Goal: Entertainment & Leisure: Consume media (video, audio)

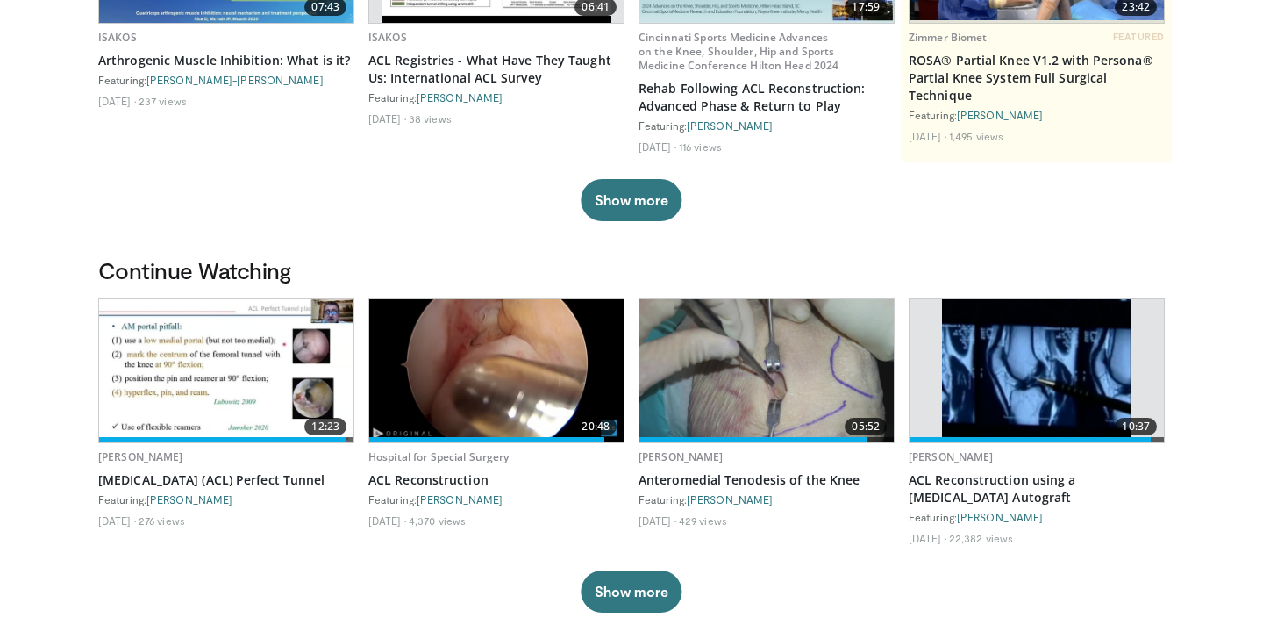
scroll to position [339, 0]
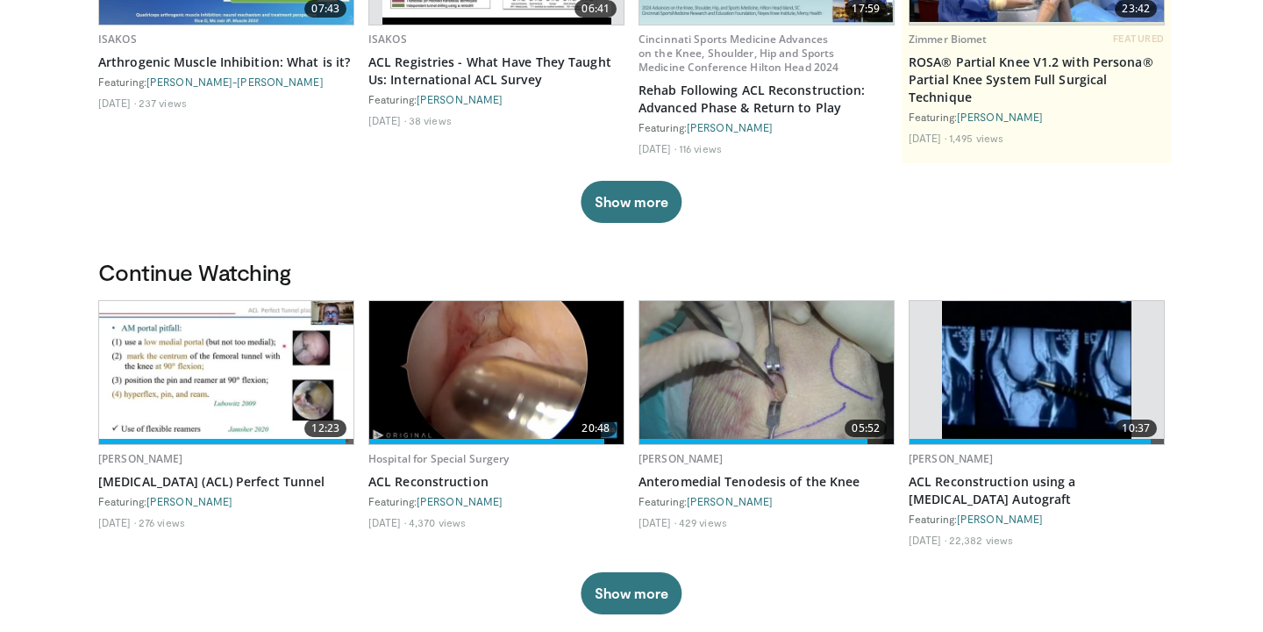
click at [709, 364] on img at bounding box center [767, 372] width 254 height 143
click at [443, 405] on img at bounding box center [496, 372] width 254 height 143
click at [237, 358] on img at bounding box center [226, 372] width 254 height 143
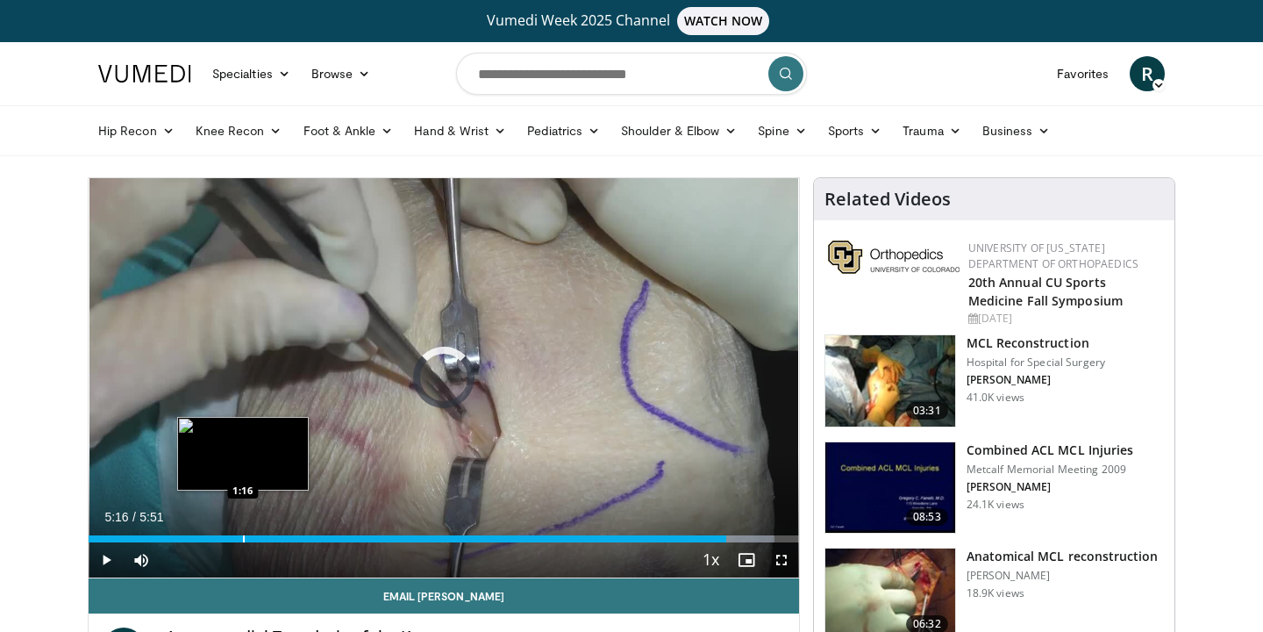
click at [243, 538] on div "Progress Bar" at bounding box center [244, 538] width 2 height 7
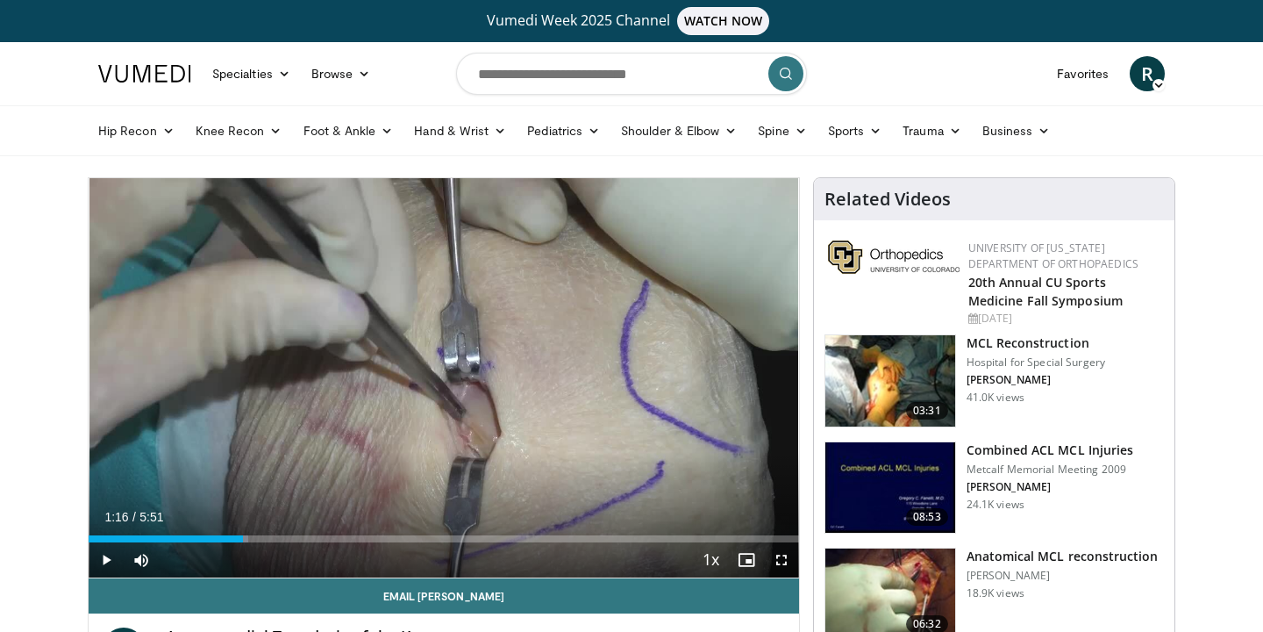
click at [110, 558] on span "Video Player" at bounding box center [106, 559] width 35 height 35
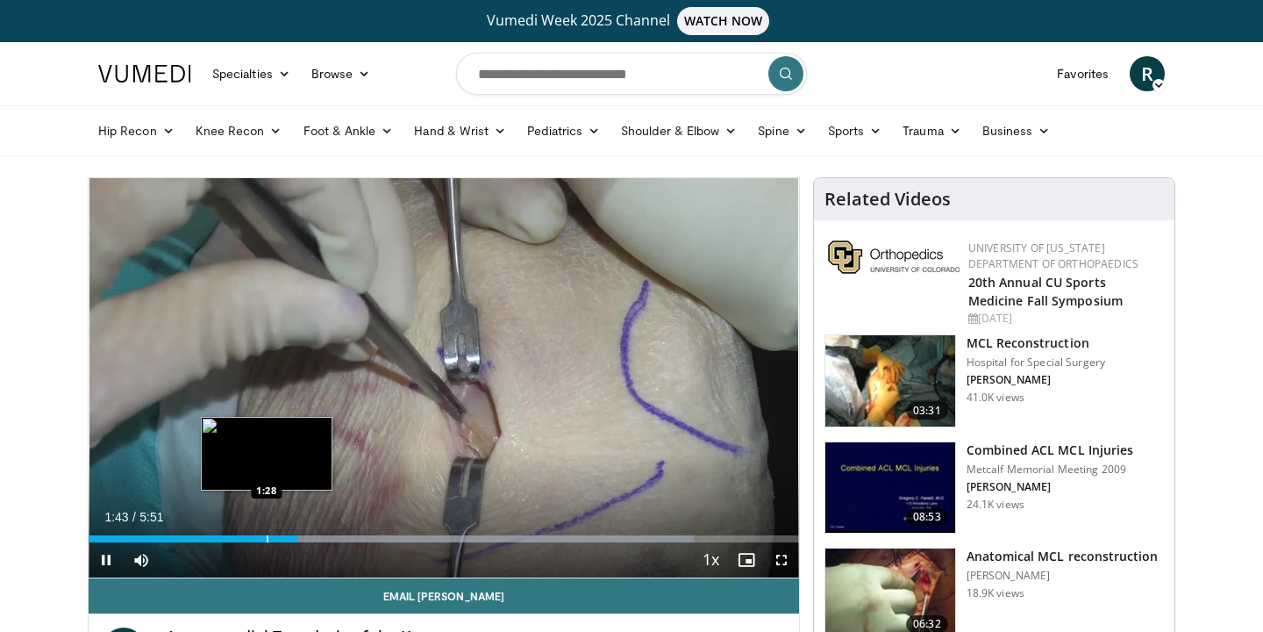
click at [267, 535] on div "Progress Bar" at bounding box center [268, 538] width 2 height 7
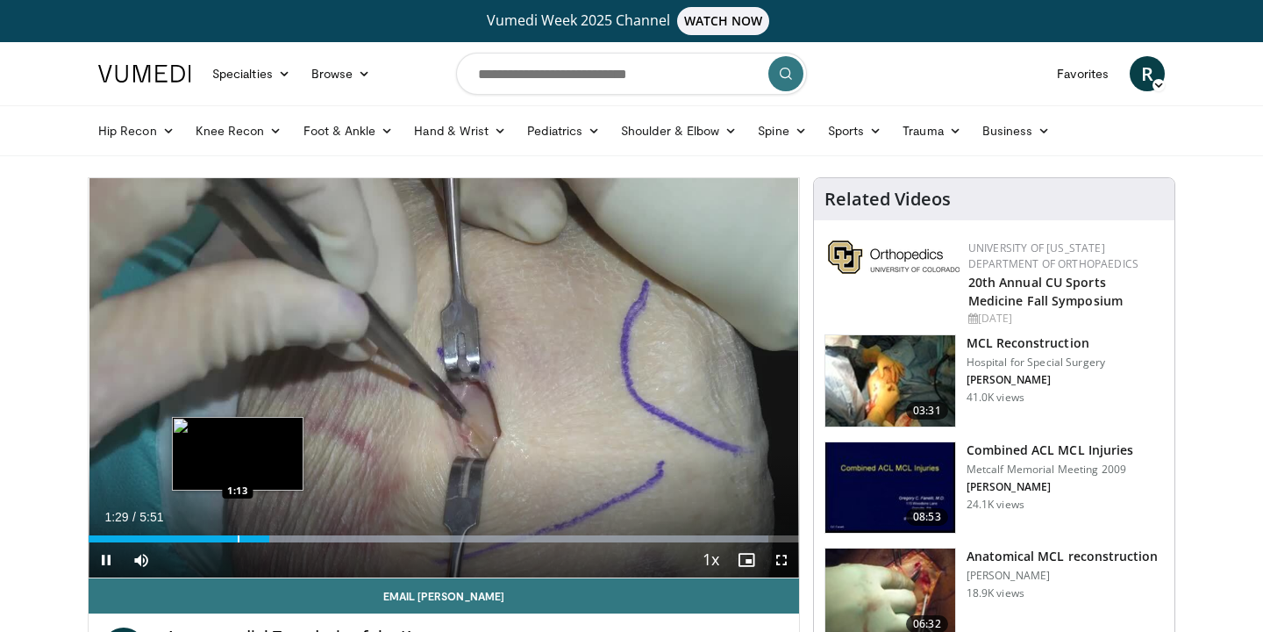
click at [237, 533] on div "Loaded : 95.69% 1:29 1:13" at bounding box center [444, 533] width 711 height 17
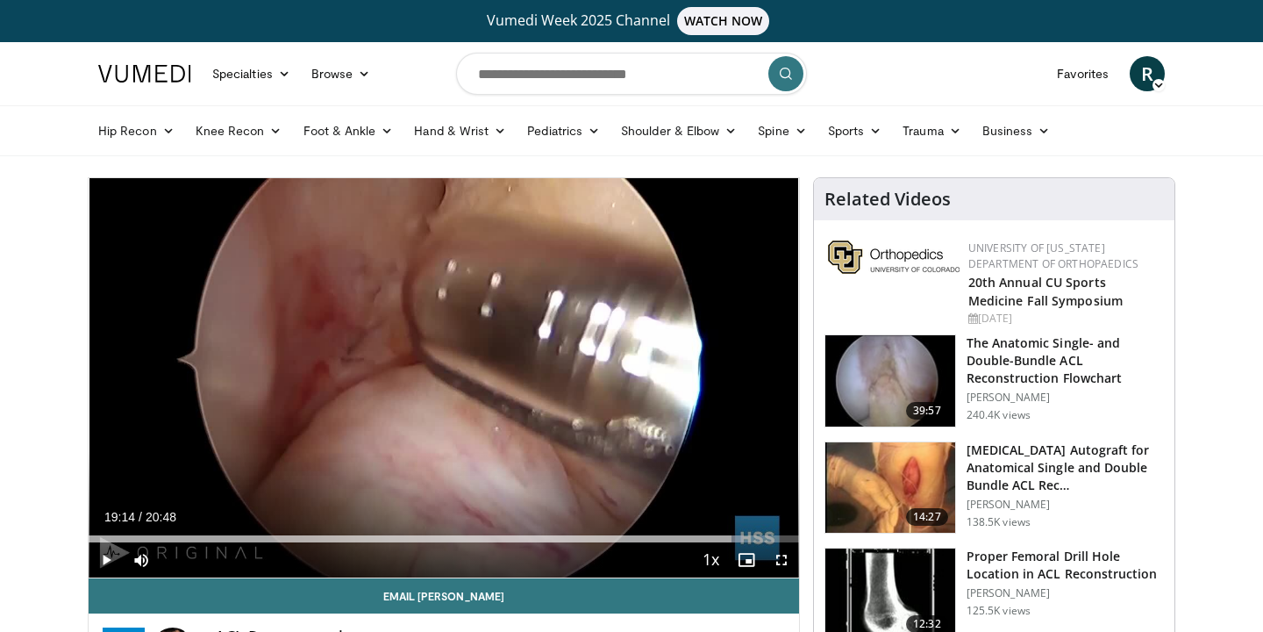
click at [101, 561] on span "Video Player" at bounding box center [106, 559] width 35 height 35
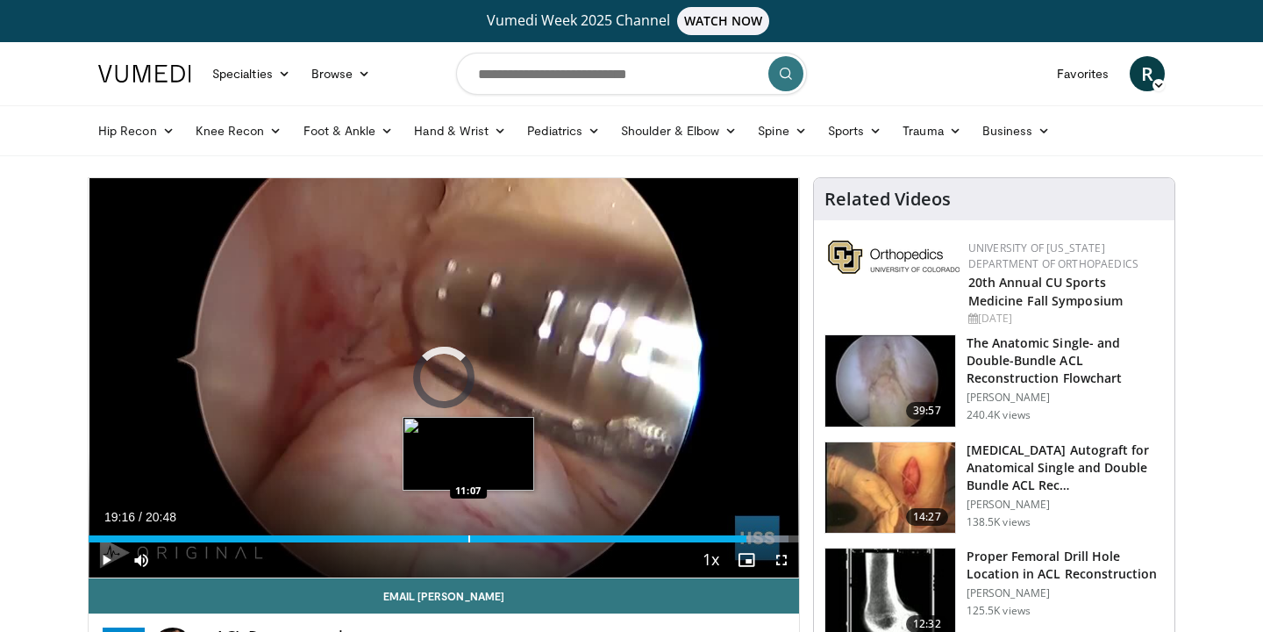
click at [468, 537] on div "Progress Bar" at bounding box center [469, 538] width 2 height 7
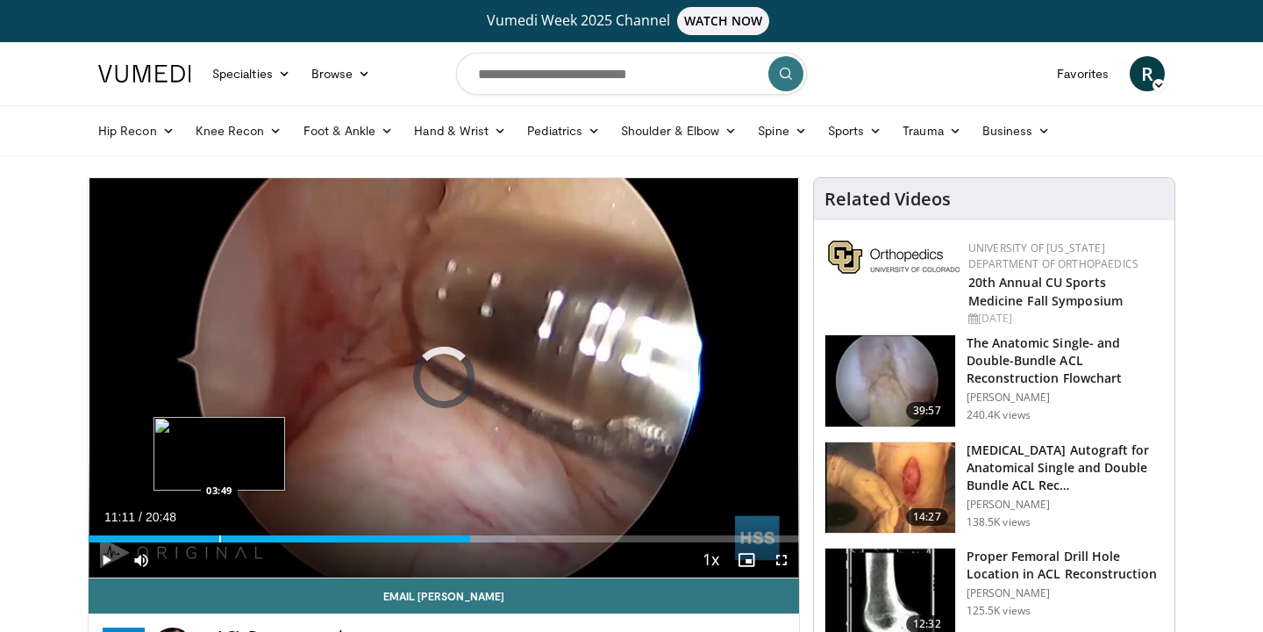
click at [219, 540] on div "Progress Bar" at bounding box center [220, 538] width 2 height 7
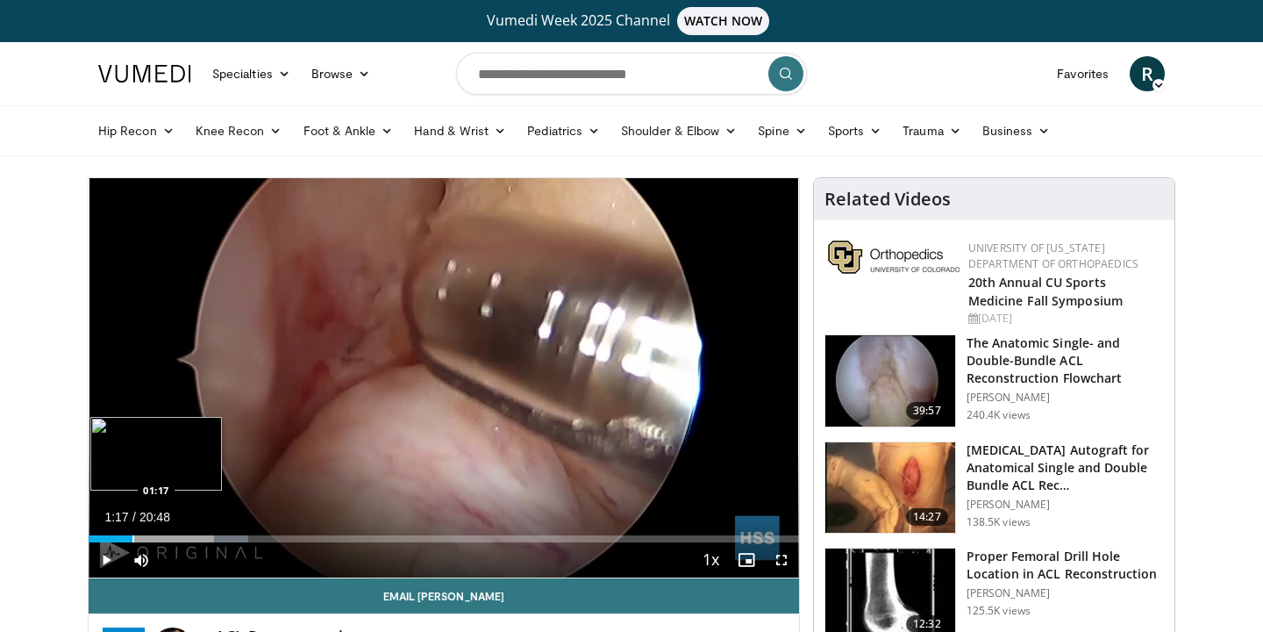
click at [132, 540] on div "Progress Bar" at bounding box center [133, 538] width 2 height 7
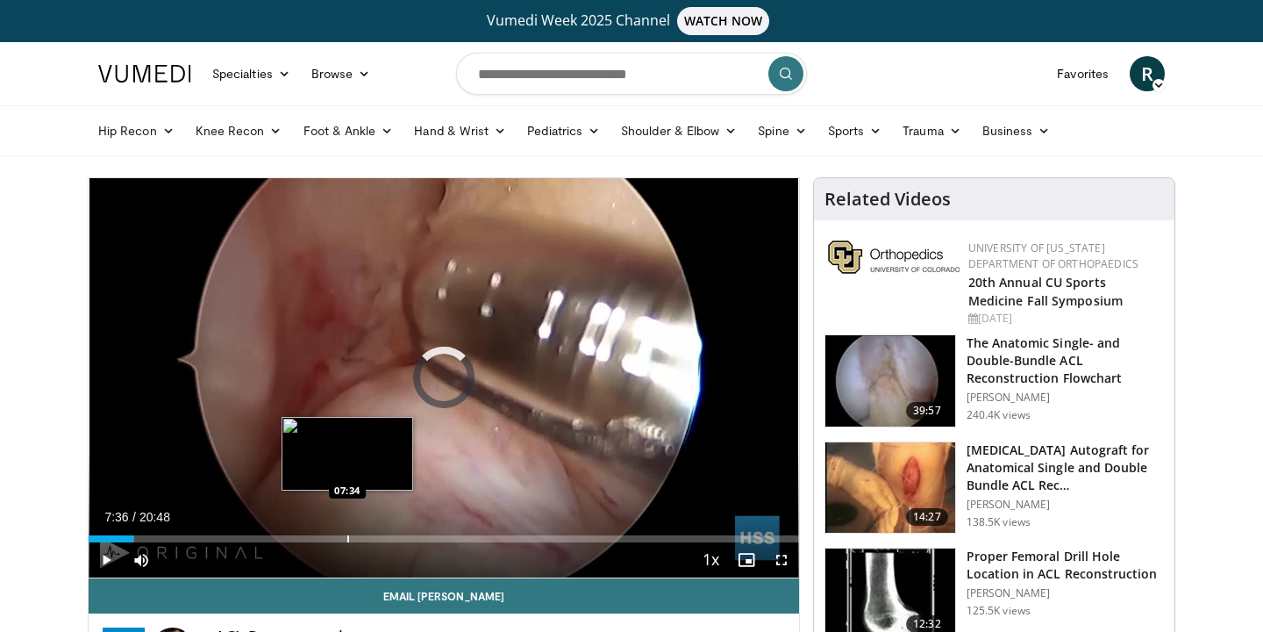
click at [348, 540] on div "Progress Bar" at bounding box center [348, 538] width 2 height 7
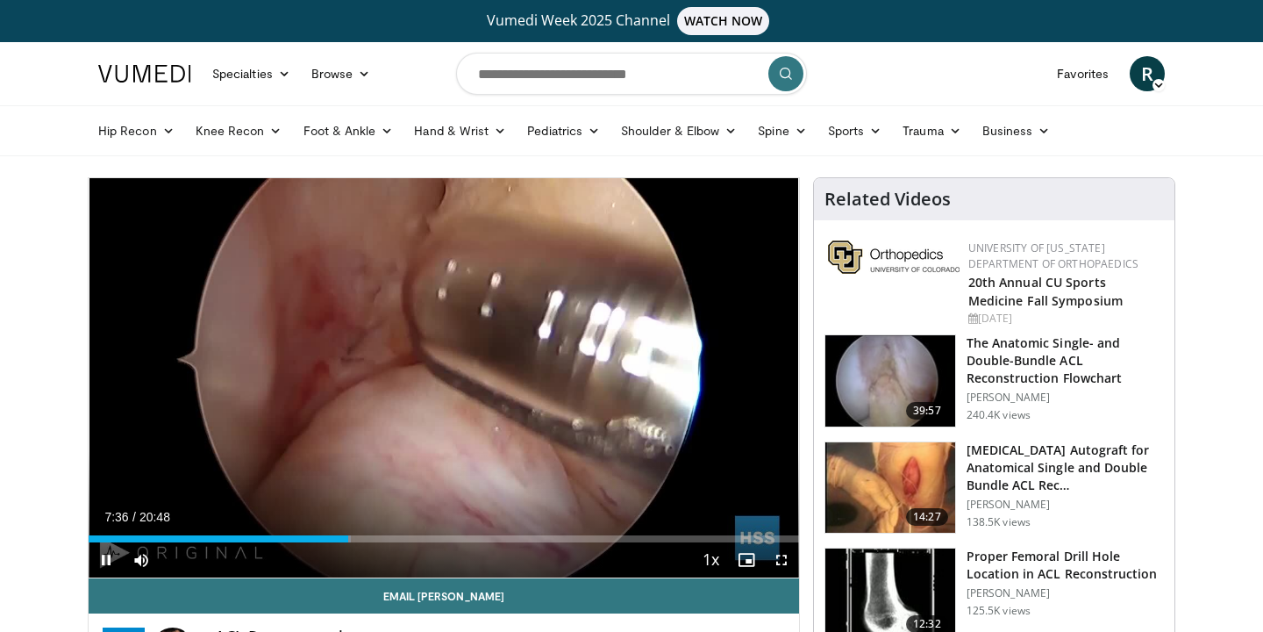
click at [412, 543] on div "Current Time 7:36 / Duration 20:48 Pause Skip Backward Skip Forward Mute Loaded…" at bounding box center [444, 559] width 711 height 35
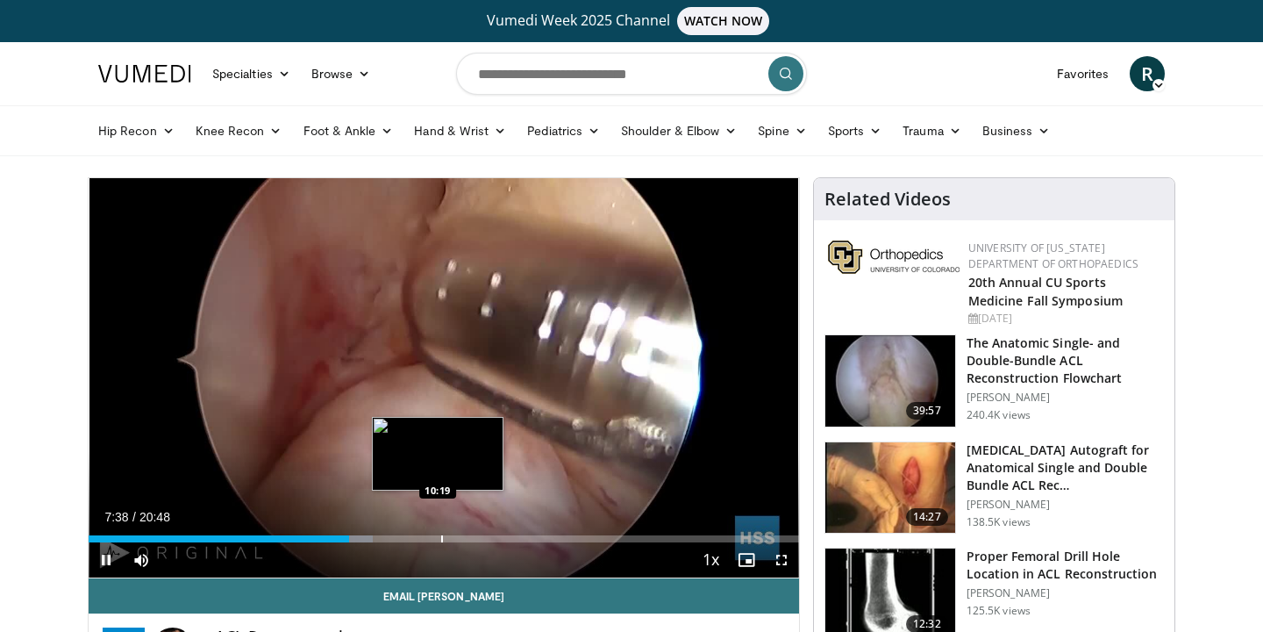
click at [441, 537] on div "Progress Bar" at bounding box center [442, 538] width 2 height 7
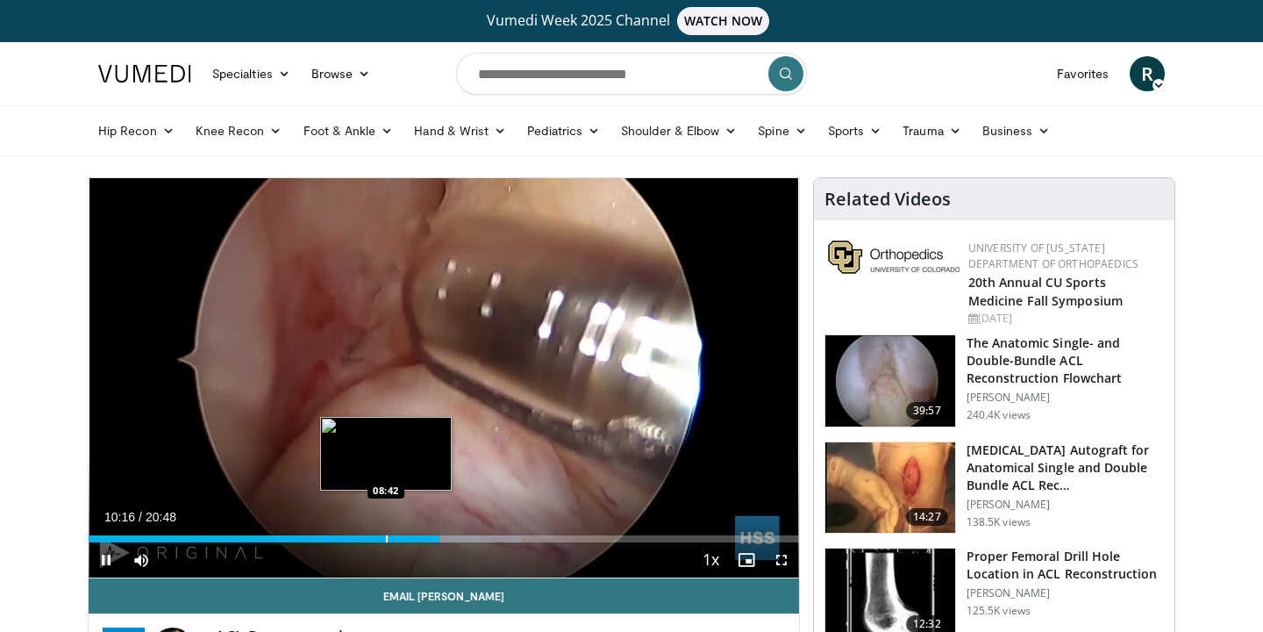
click at [386, 537] on div "Progress Bar" at bounding box center [387, 538] width 2 height 7
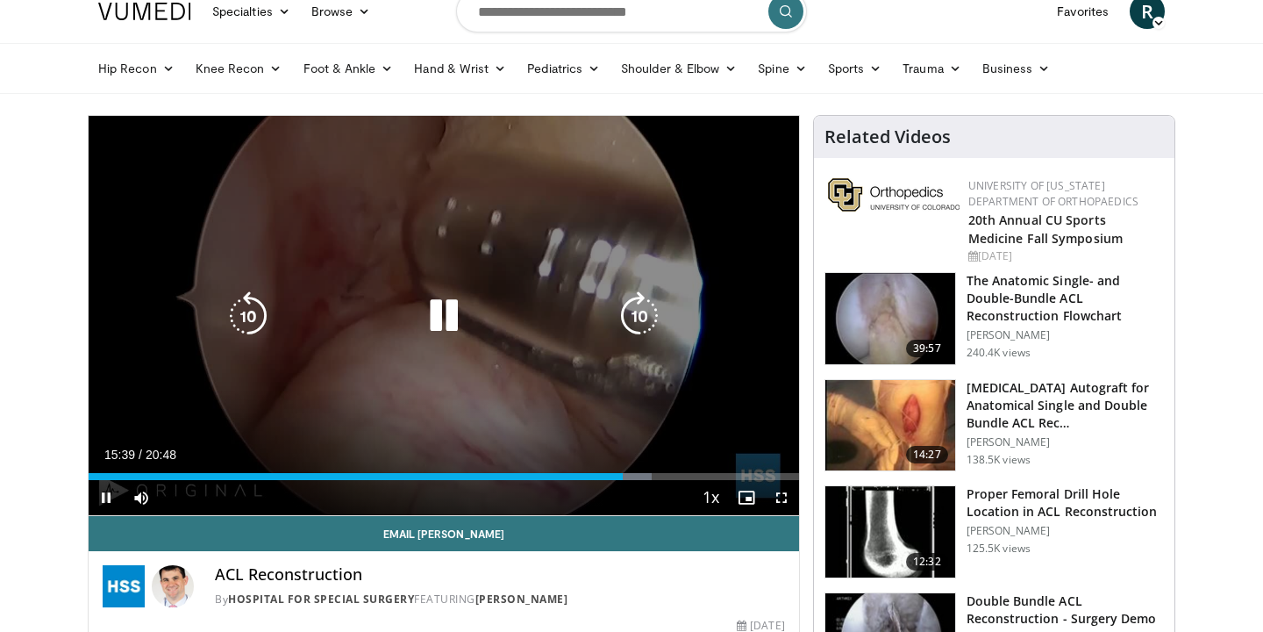
scroll to position [63, 0]
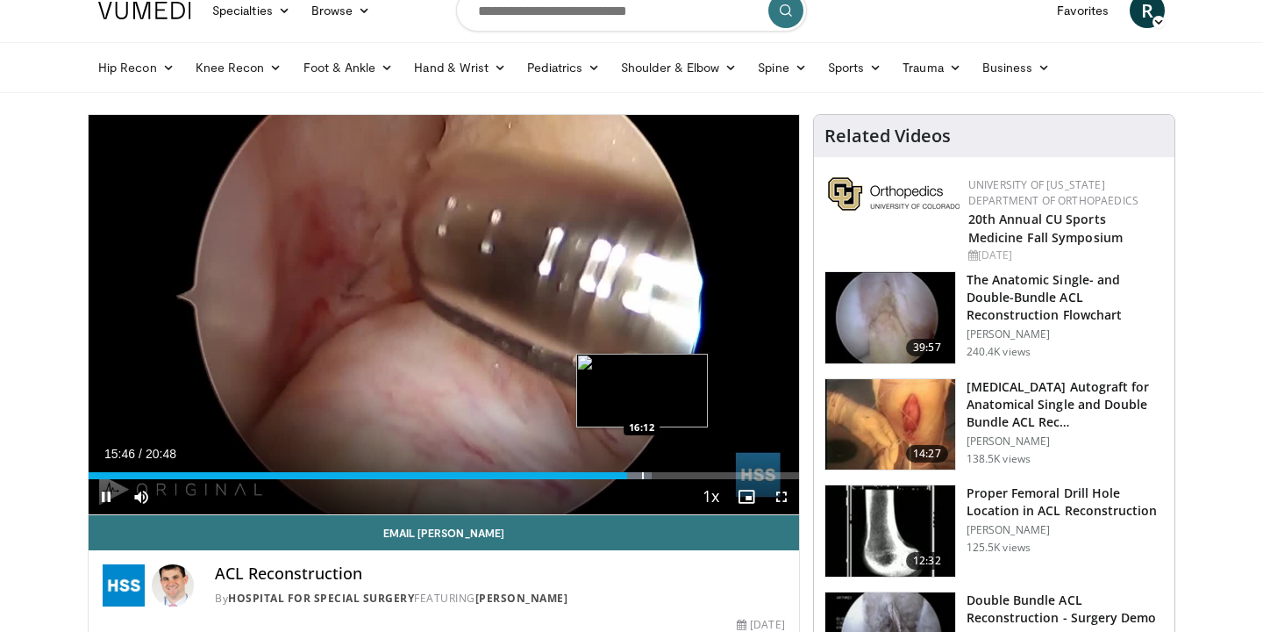
click at [642, 474] on div "Progress Bar" at bounding box center [643, 475] width 2 height 7
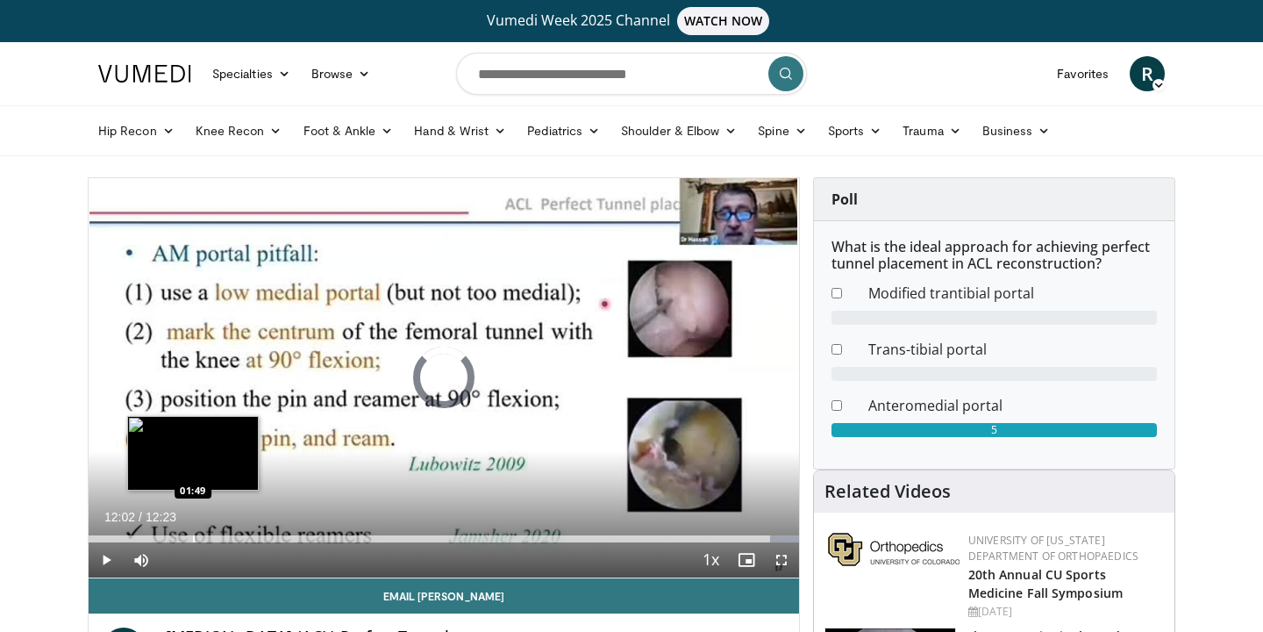
click at [193, 537] on div "Progress Bar" at bounding box center [194, 538] width 2 height 7
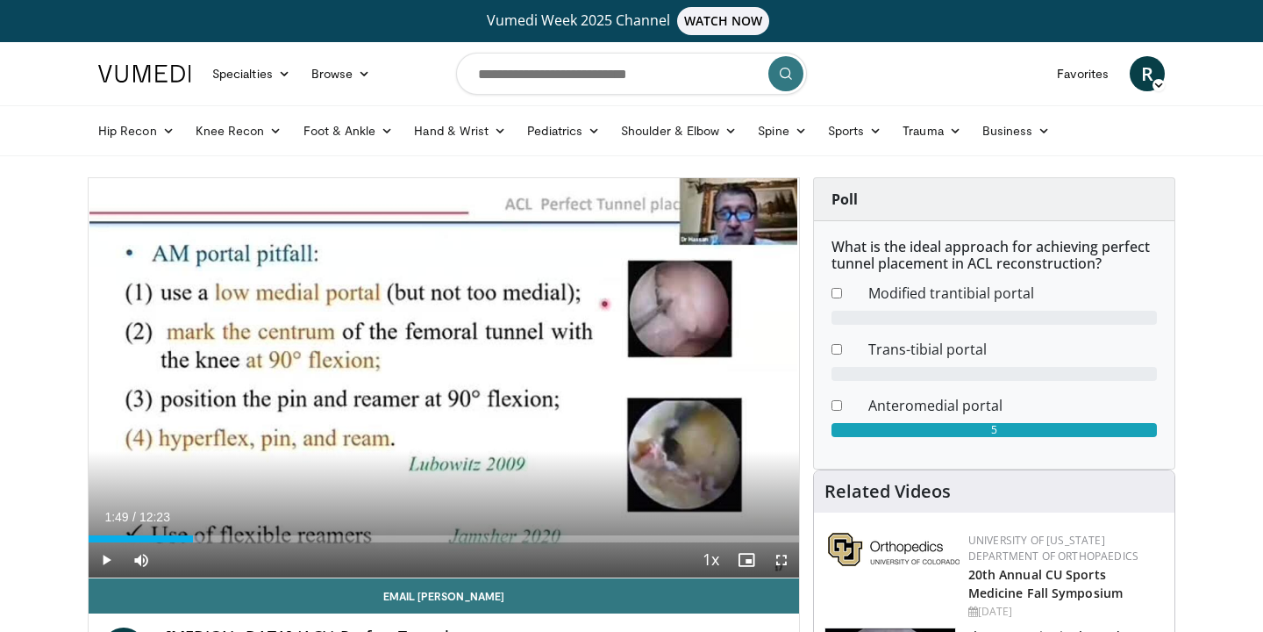
click at [166, 537] on div "Progress Bar" at bounding box center [167, 538] width 2 height 7
